Goal: Browse casually

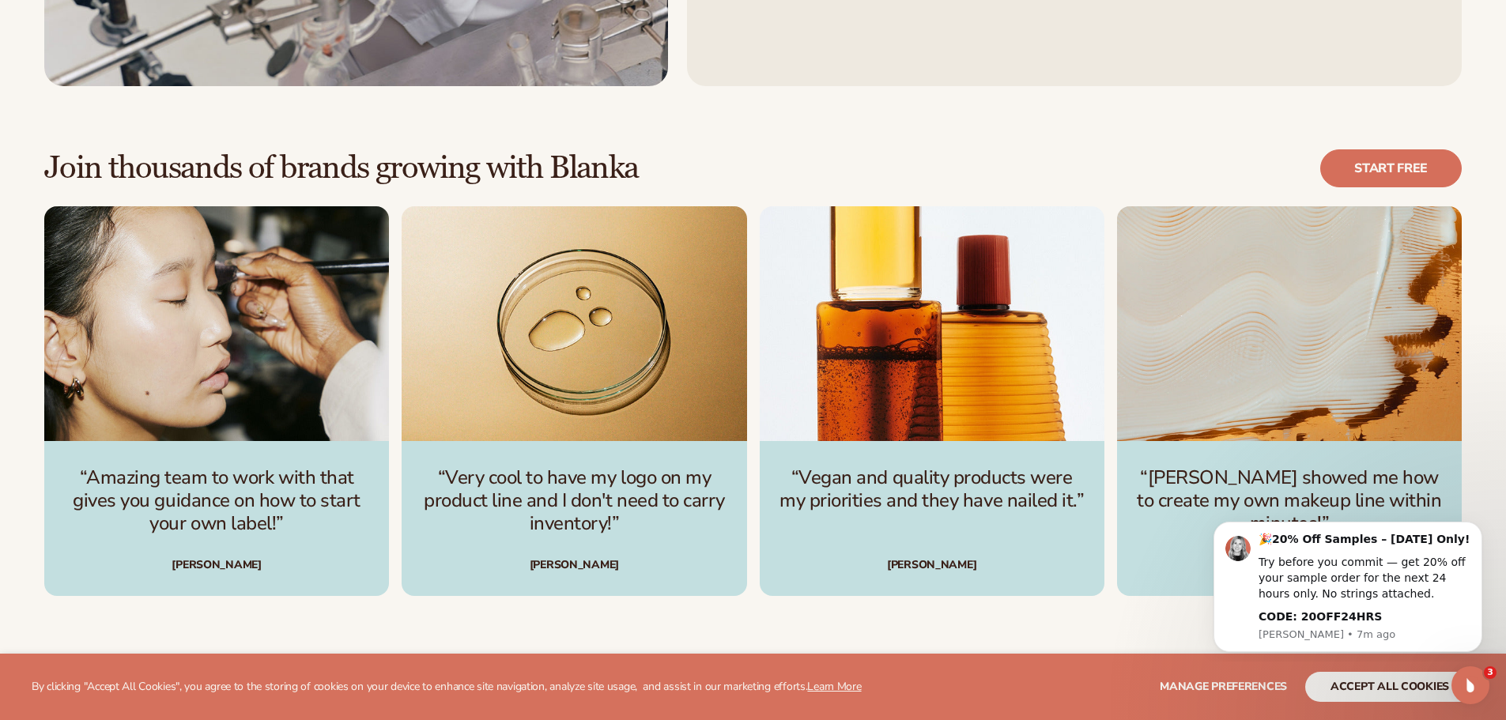
scroll to position [4823, 0]
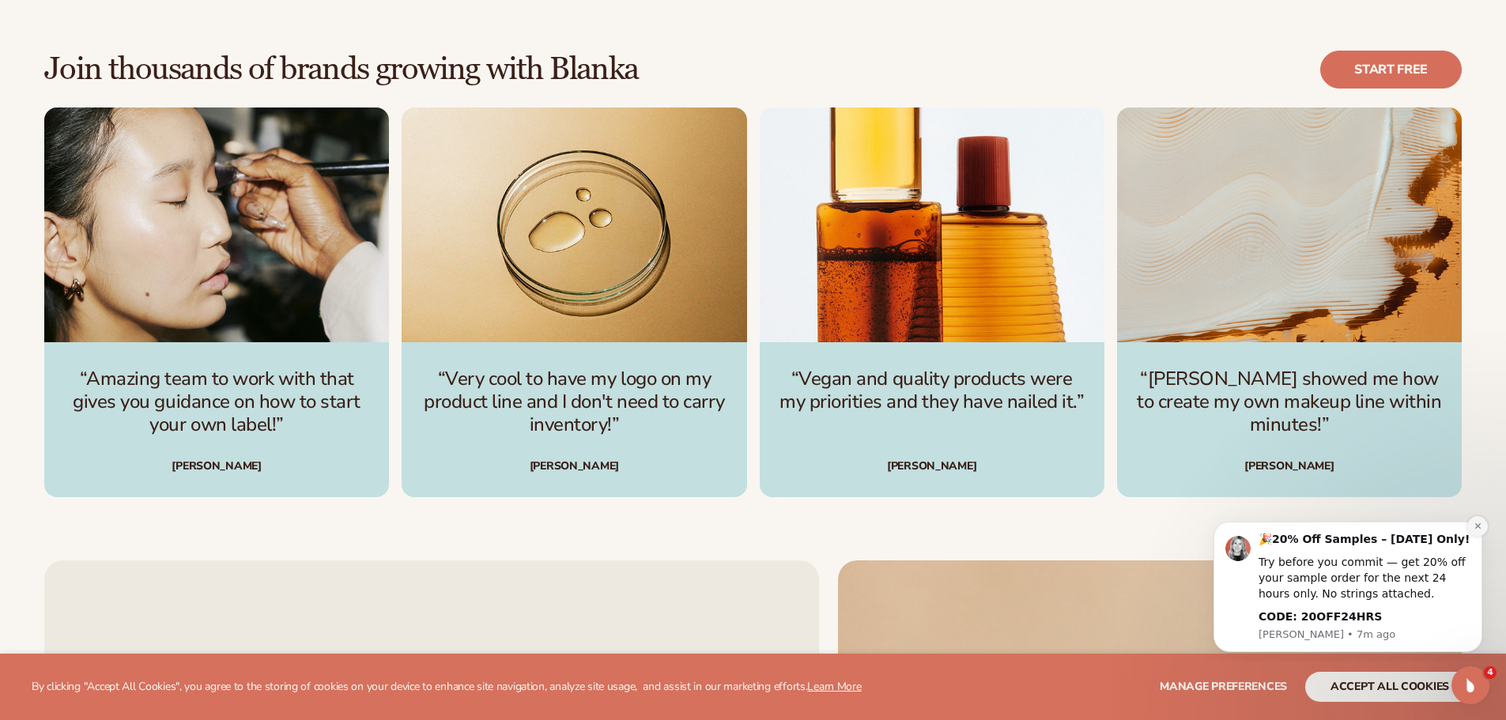
click at [1476, 527] on icon "Dismiss notification" at bounding box center [1478, 526] width 9 height 9
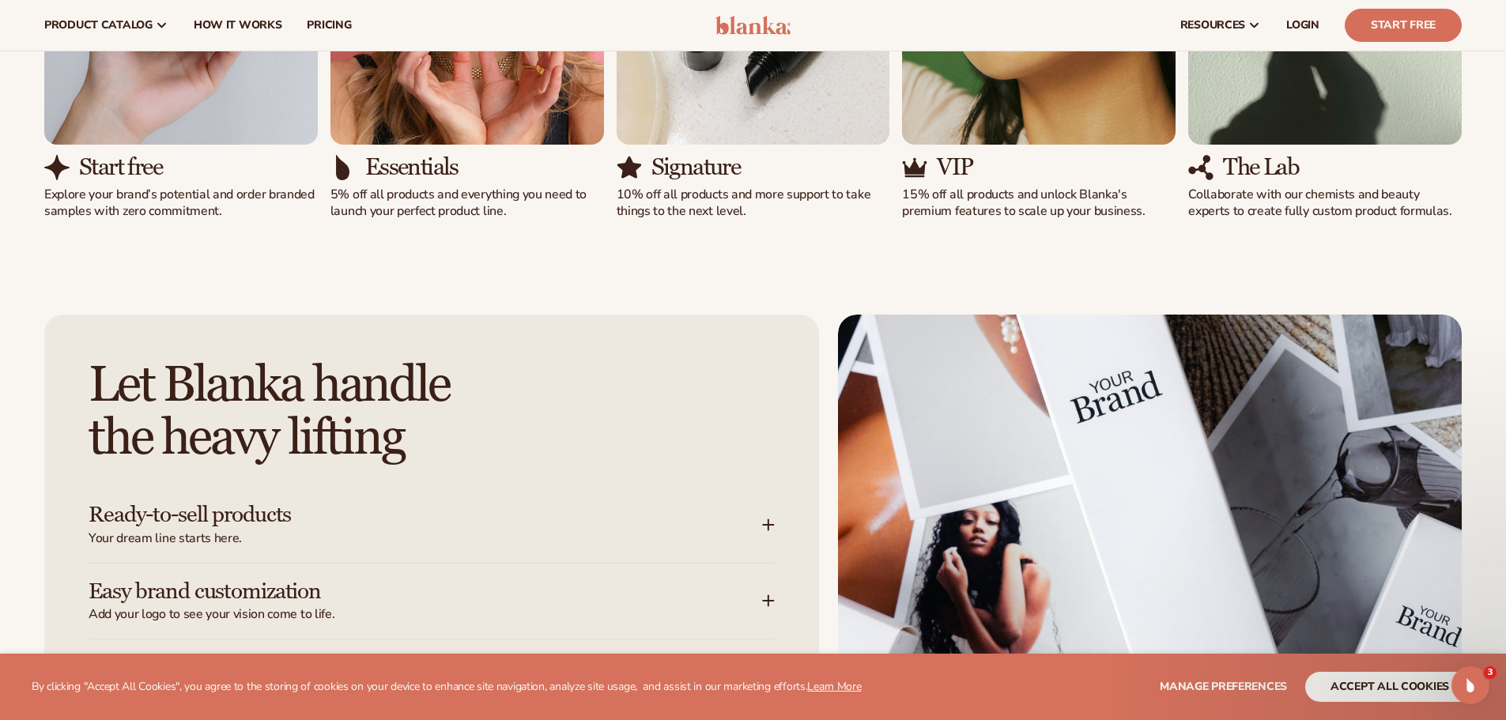
scroll to position [1252, 0]
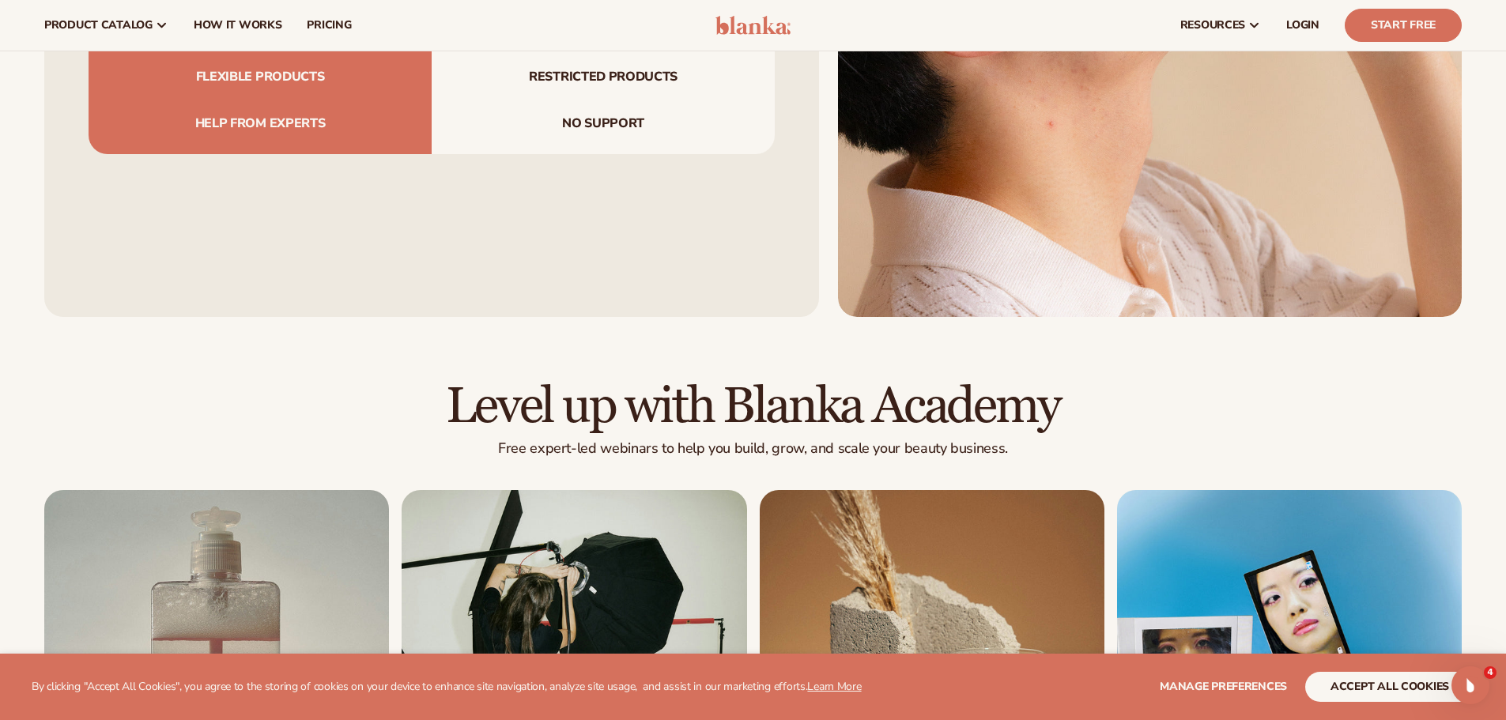
scroll to position [5456, 0]
